Goal: Task Accomplishment & Management: Use online tool/utility

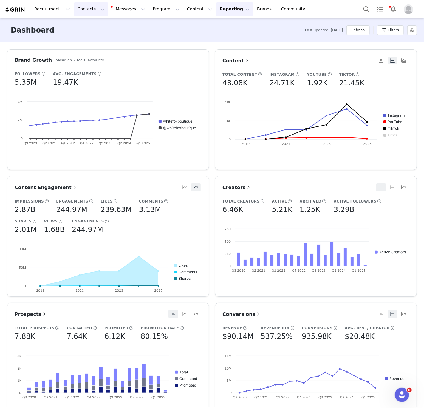
click at [77, 9] on button "Contacts Contacts" at bounding box center [91, 8] width 34 height 13
click at [86, 25] on p "Creators" at bounding box center [84, 26] width 18 height 6
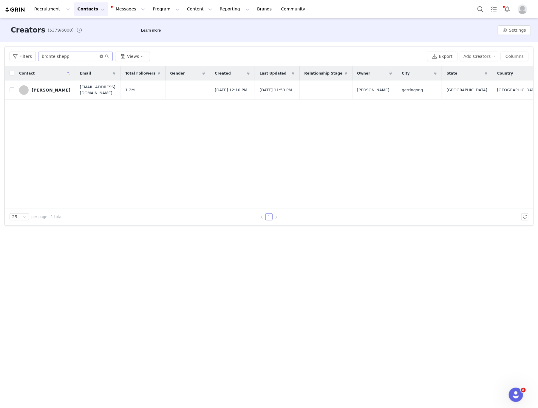
click at [101, 55] on icon "icon: close-circle" at bounding box center [102, 57] width 4 height 4
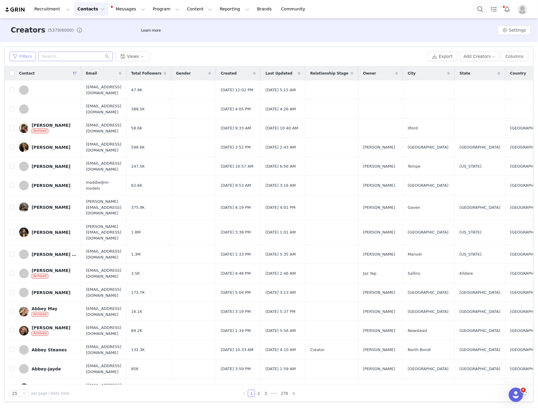
click at [26, 56] on button "Filters" at bounding box center [23, 57] width 26 height 10
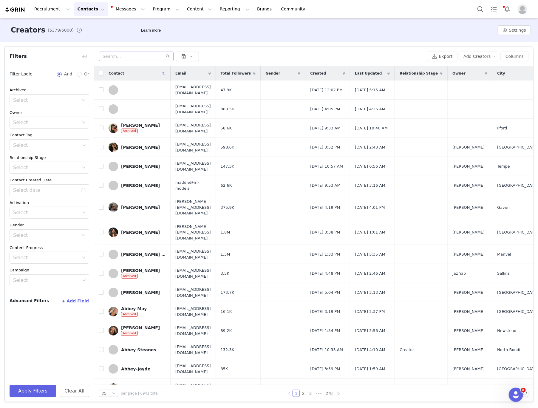
click at [76, 300] on button "+ Add Field" at bounding box center [75, 301] width 28 height 10
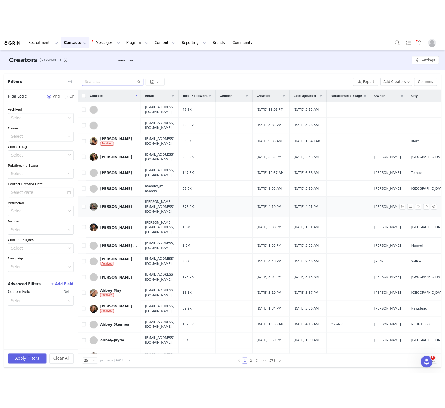
scroll to position [0, 157]
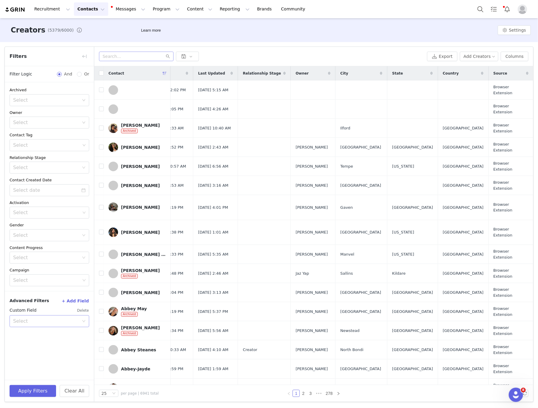
click at [61, 326] on div "Select" at bounding box center [47, 321] width 69 height 11
click at [62, 309] on div "Custom Field Delete" at bounding box center [50, 311] width 80 height 10
